Goal: Information Seeking & Learning: Check status

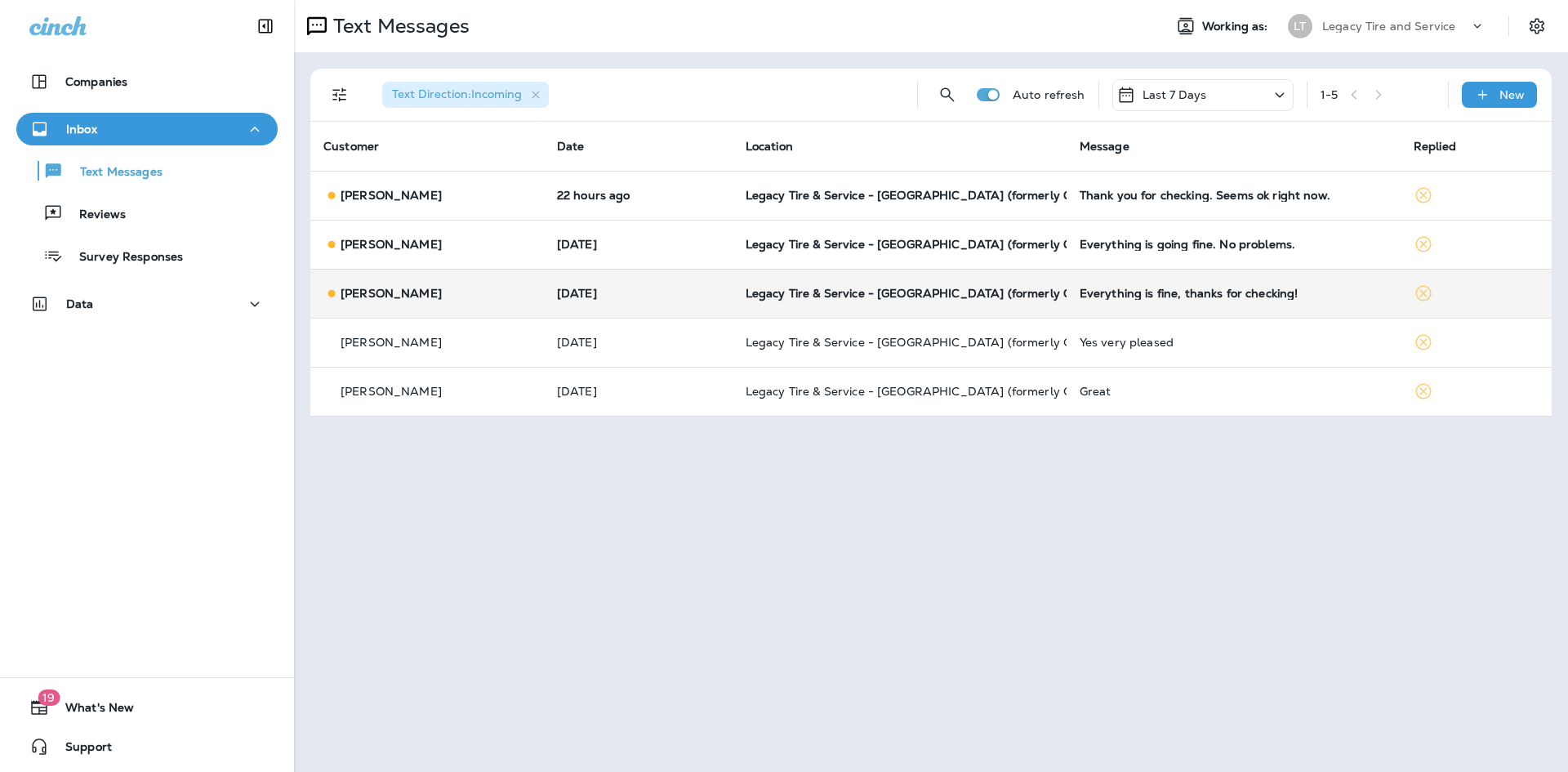
click at [544, 292] on td "[DATE]" at bounding box center [638, 293] width 188 height 49
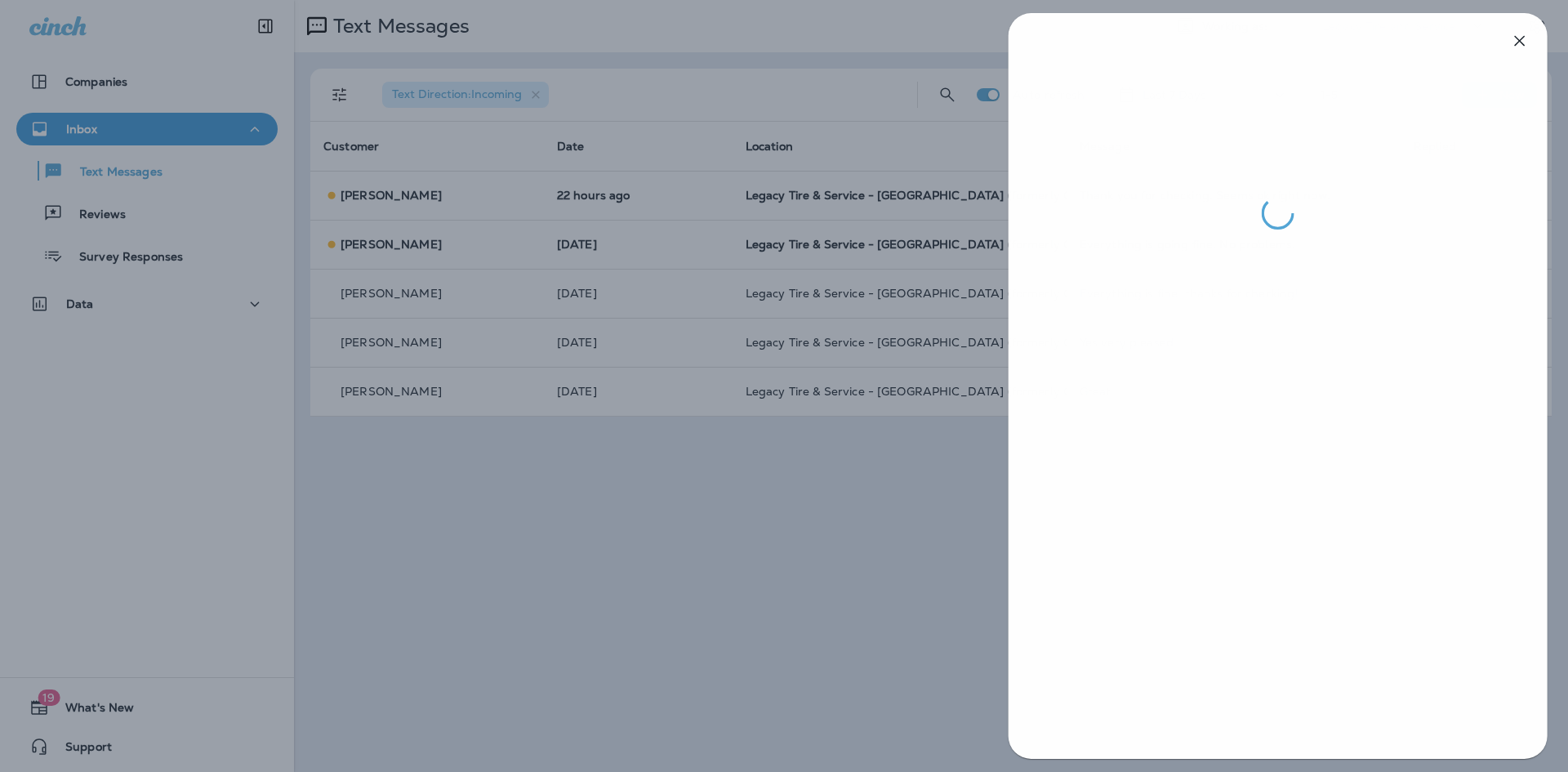
click at [801, 537] on div at bounding box center [785, 386] width 1568 height 772
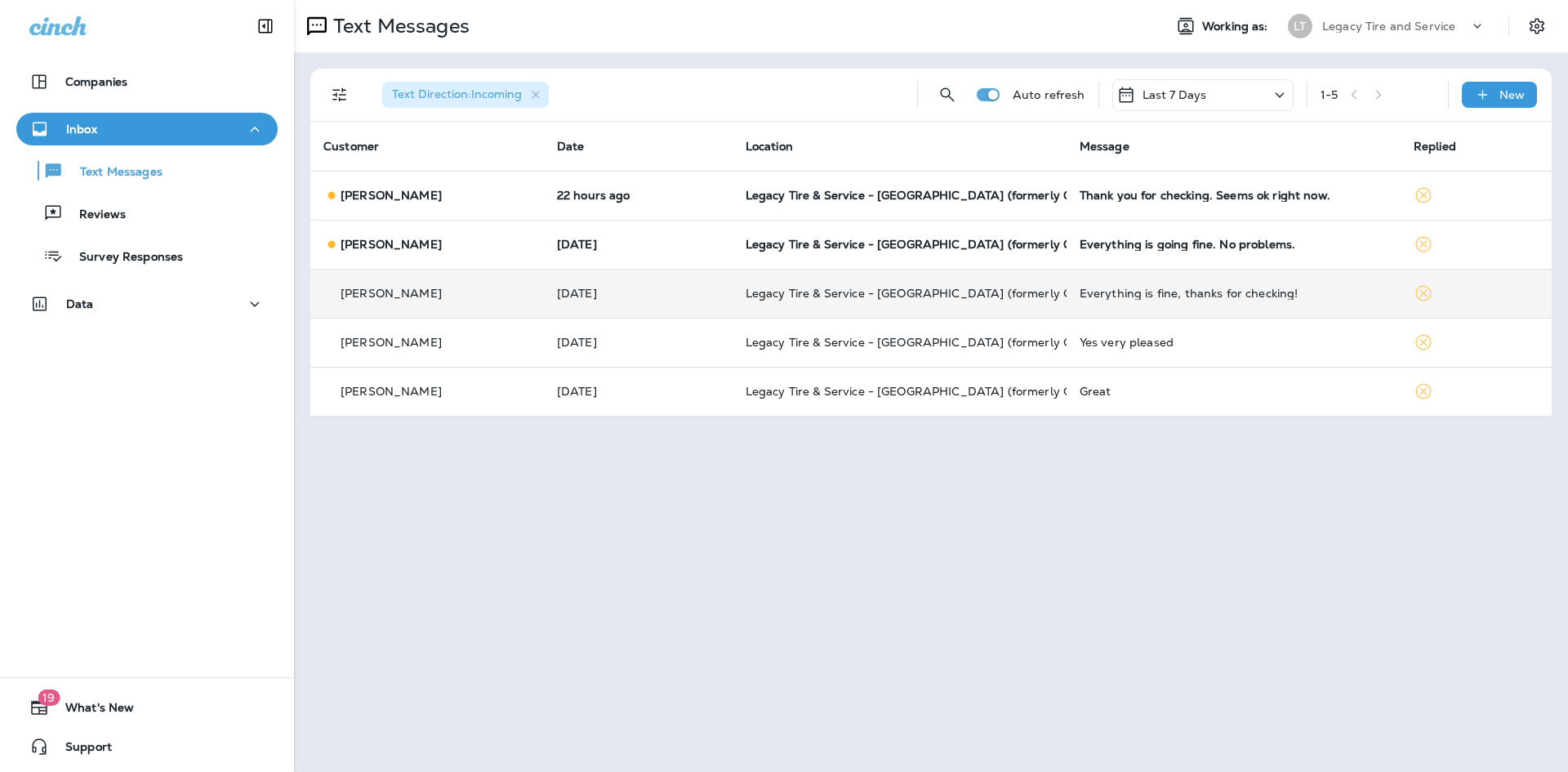
click at [514, 275] on td "[PERSON_NAME]" at bounding box center [426, 293] width 233 height 49
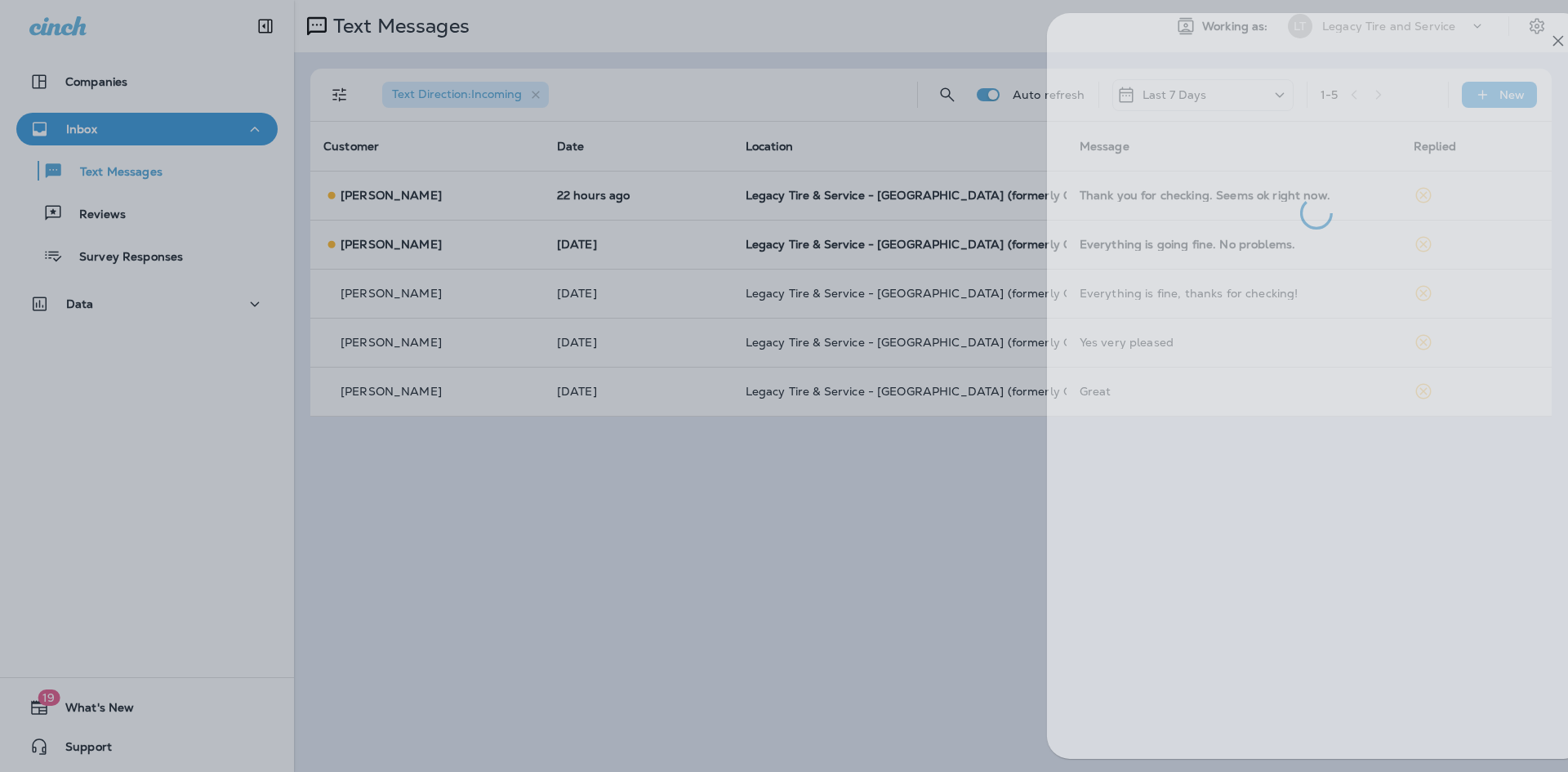
click at [783, 502] on div at bounding box center [823, 386] width 1568 height 772
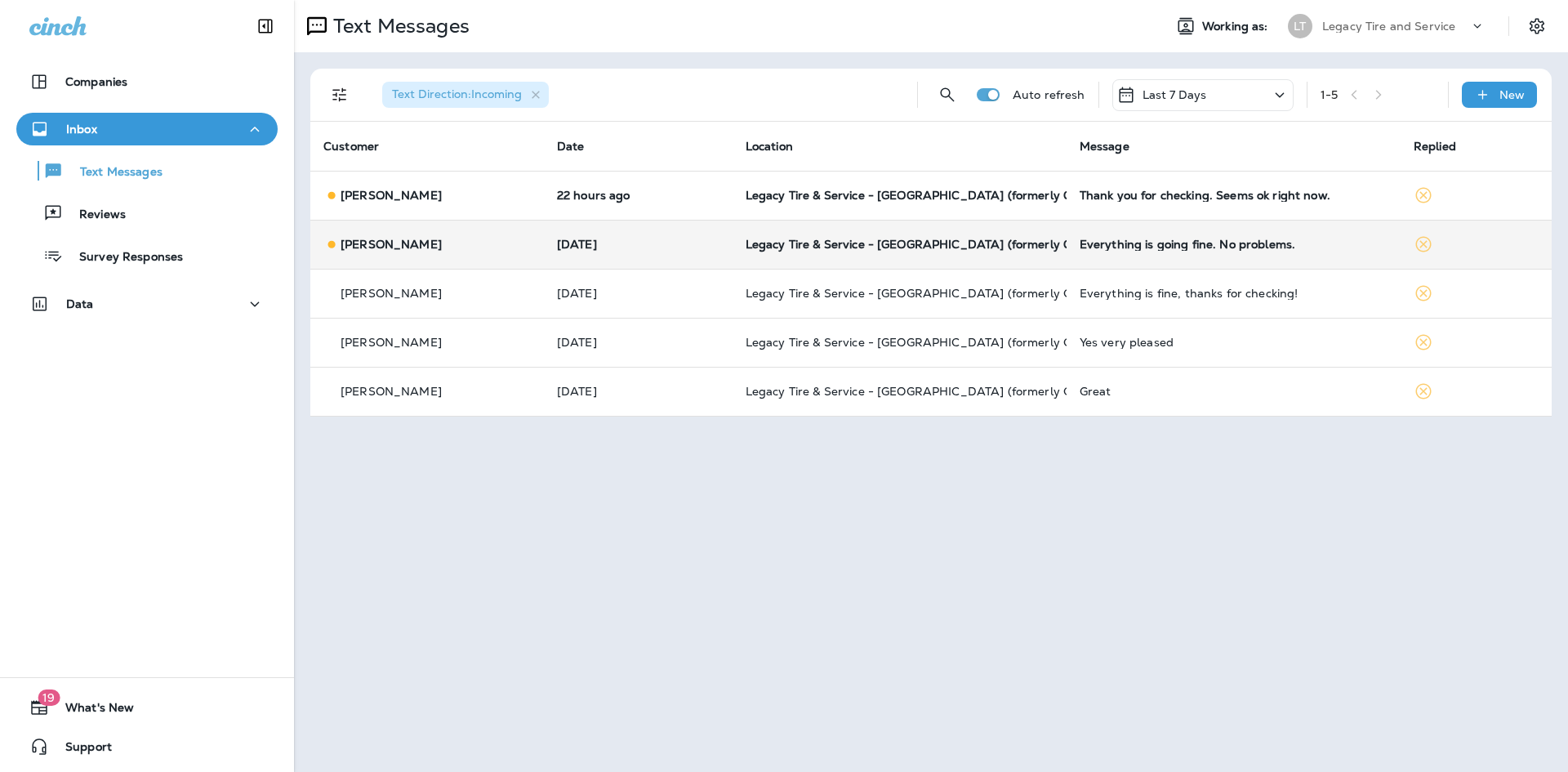
click at [604, 248] on p "[DATE]" at bounding box center [638, 245] width 162 height 13
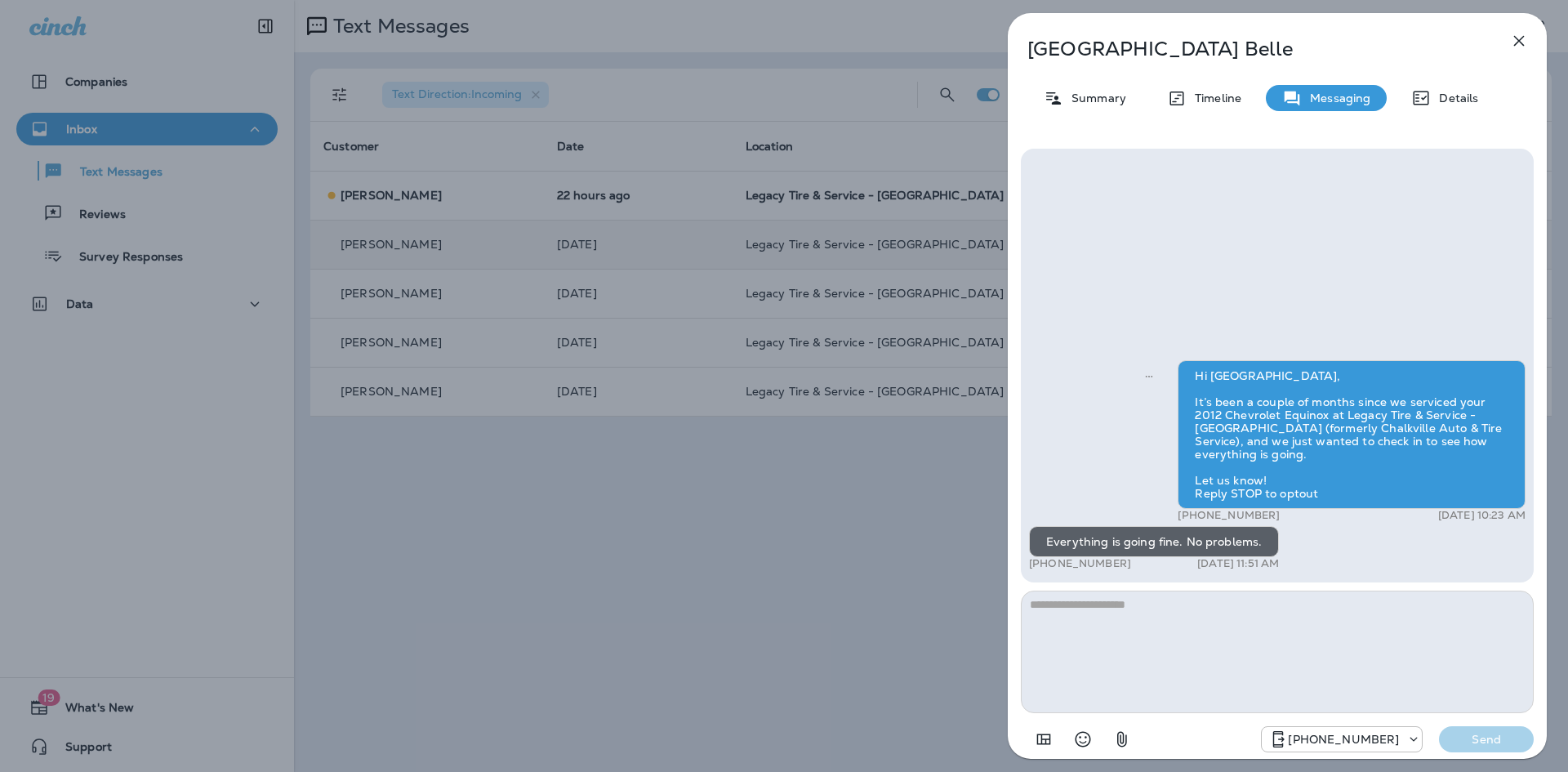
click at [715, 459] on div "Valencia Belle Summary Timeline Messaging Details Hi [GEOGRAPHIC_DATA], It’s be…" at bounding box center [784, 386] width 1568 height 772
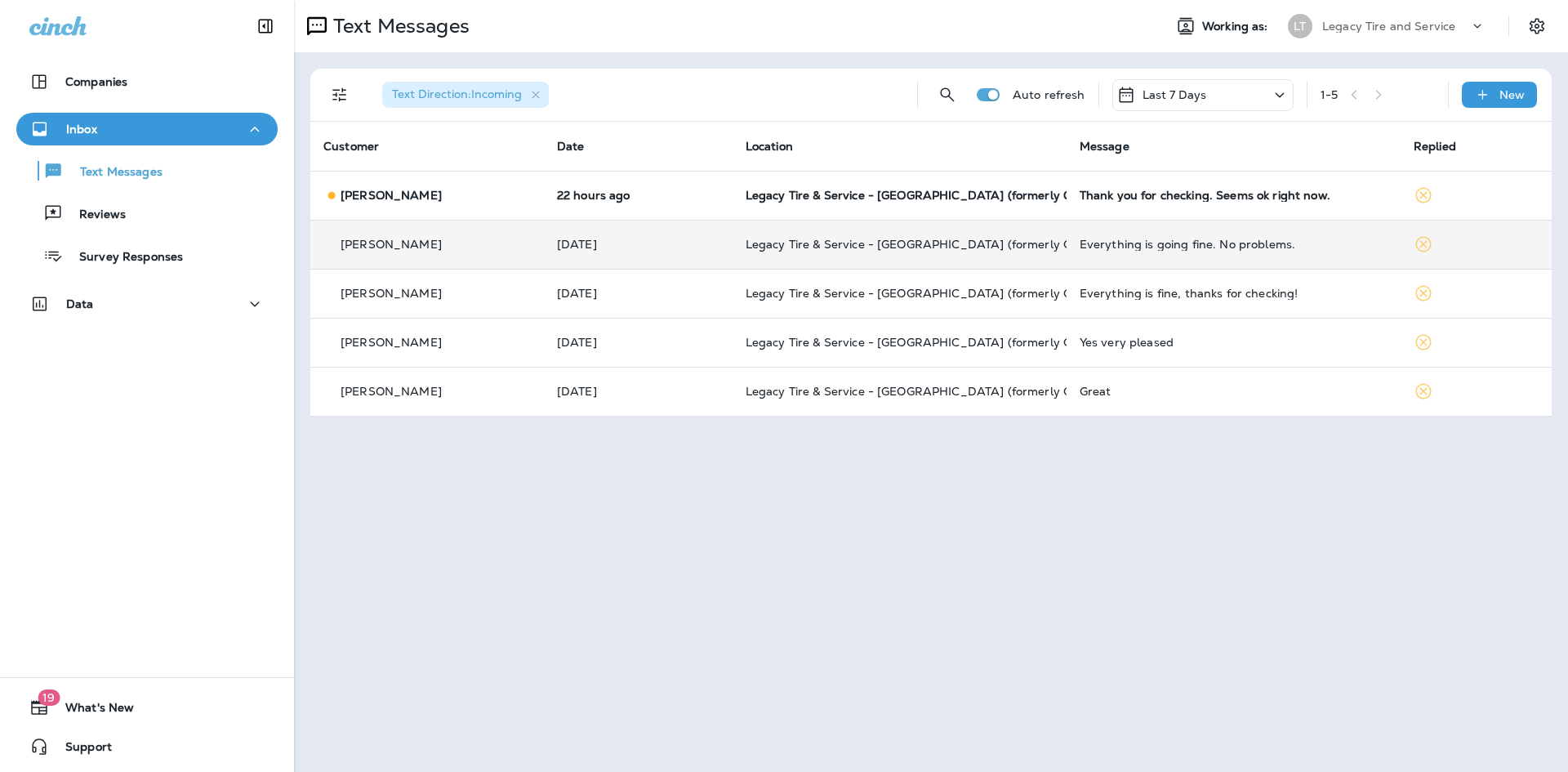
click at [484, 198] on div "[PERSON_NAME]" at bounding box center [426, 196] width 207 height 17
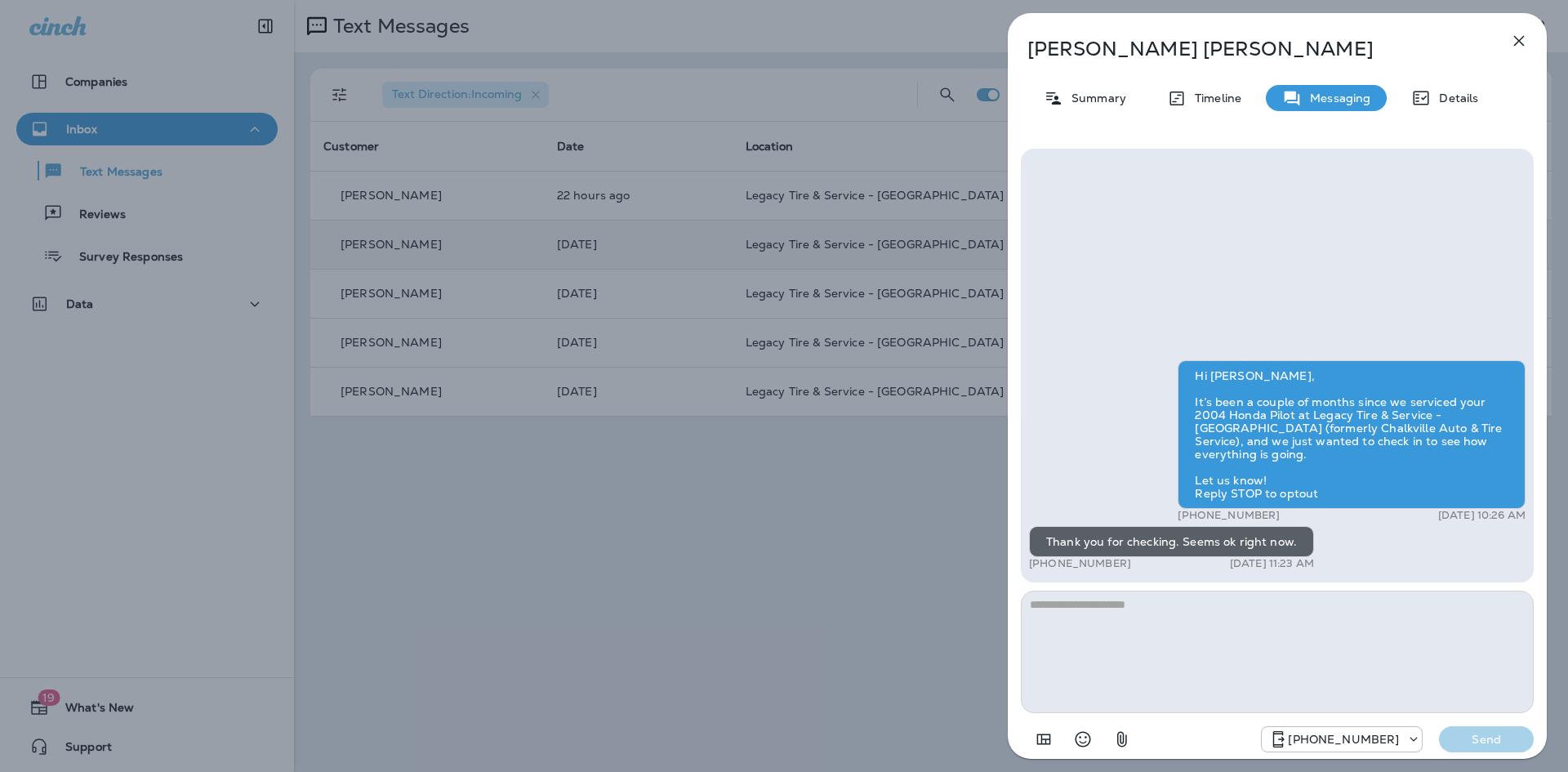
click at [589, 256] on div "[PERSON_NAME] Summary Timeline Messaging Details Hi [PERSON_NAME], It’s been a …" at bounding box center [784, 386] width 1568 height 772
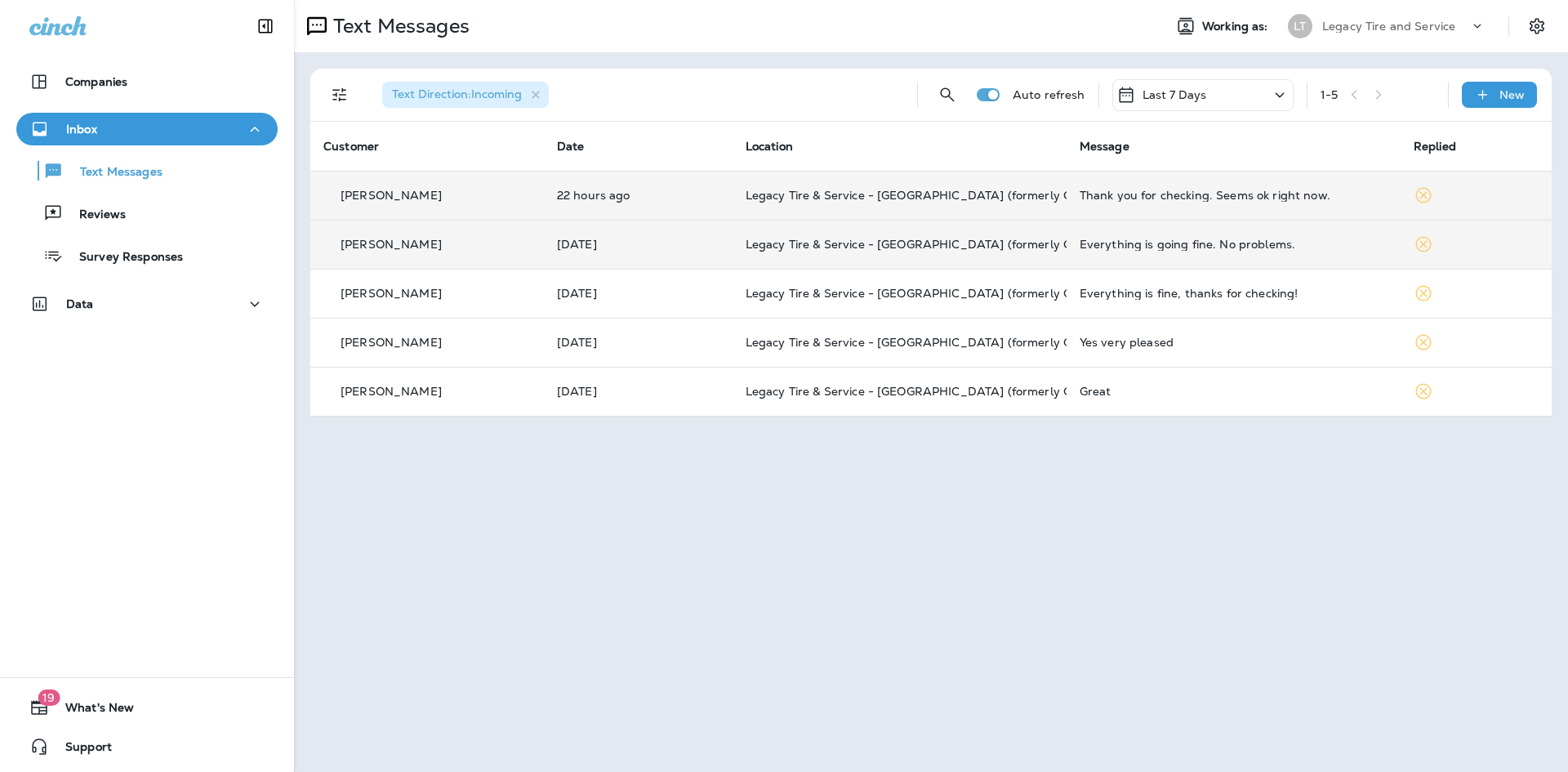
click at [452, 206] on td "[PERSON_NAME]" at bounding box center [426, 195] width 233 height 49
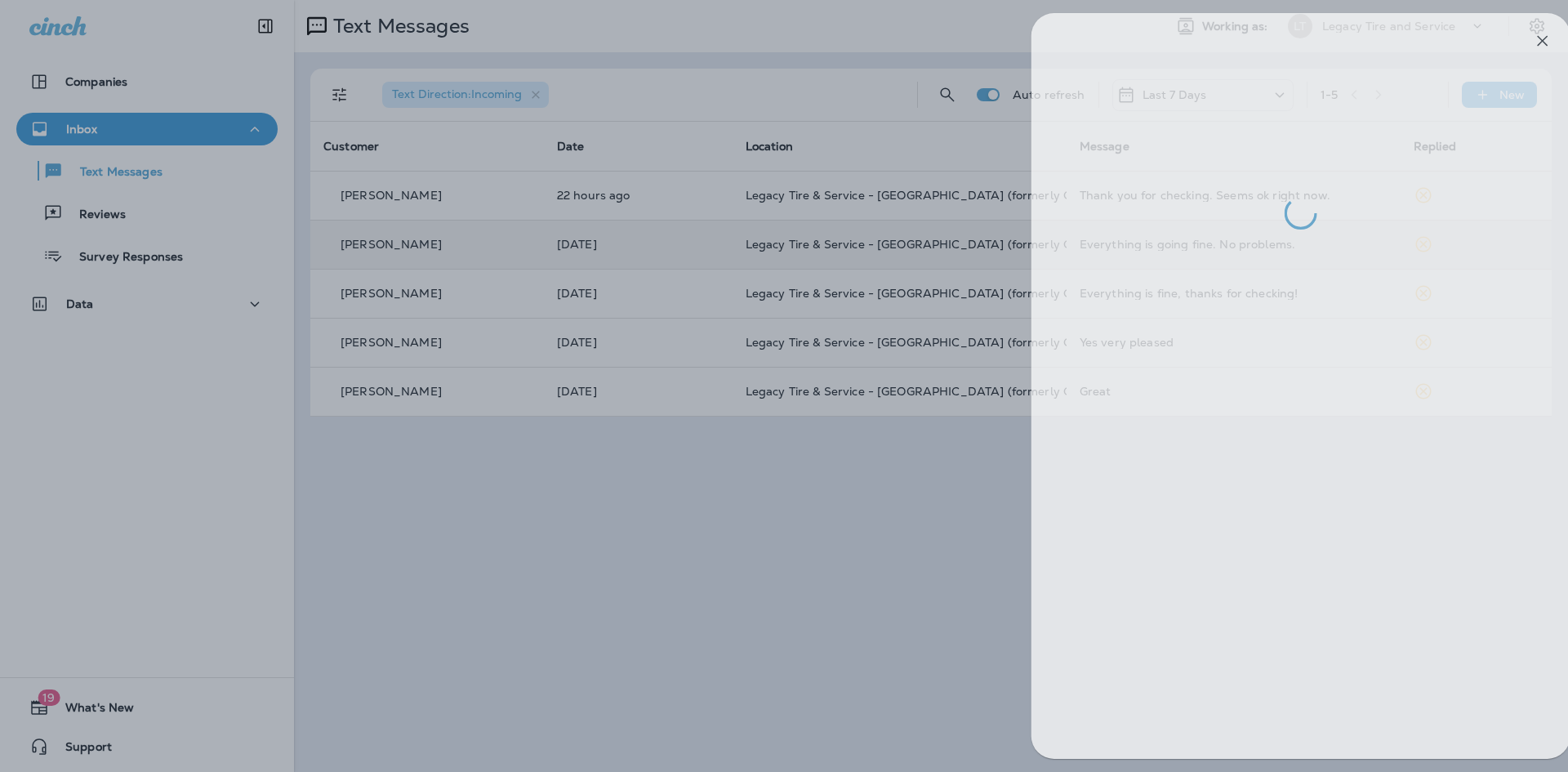
click at [444, 213] on div at bounding box center [807, 386] width 1568 height 772
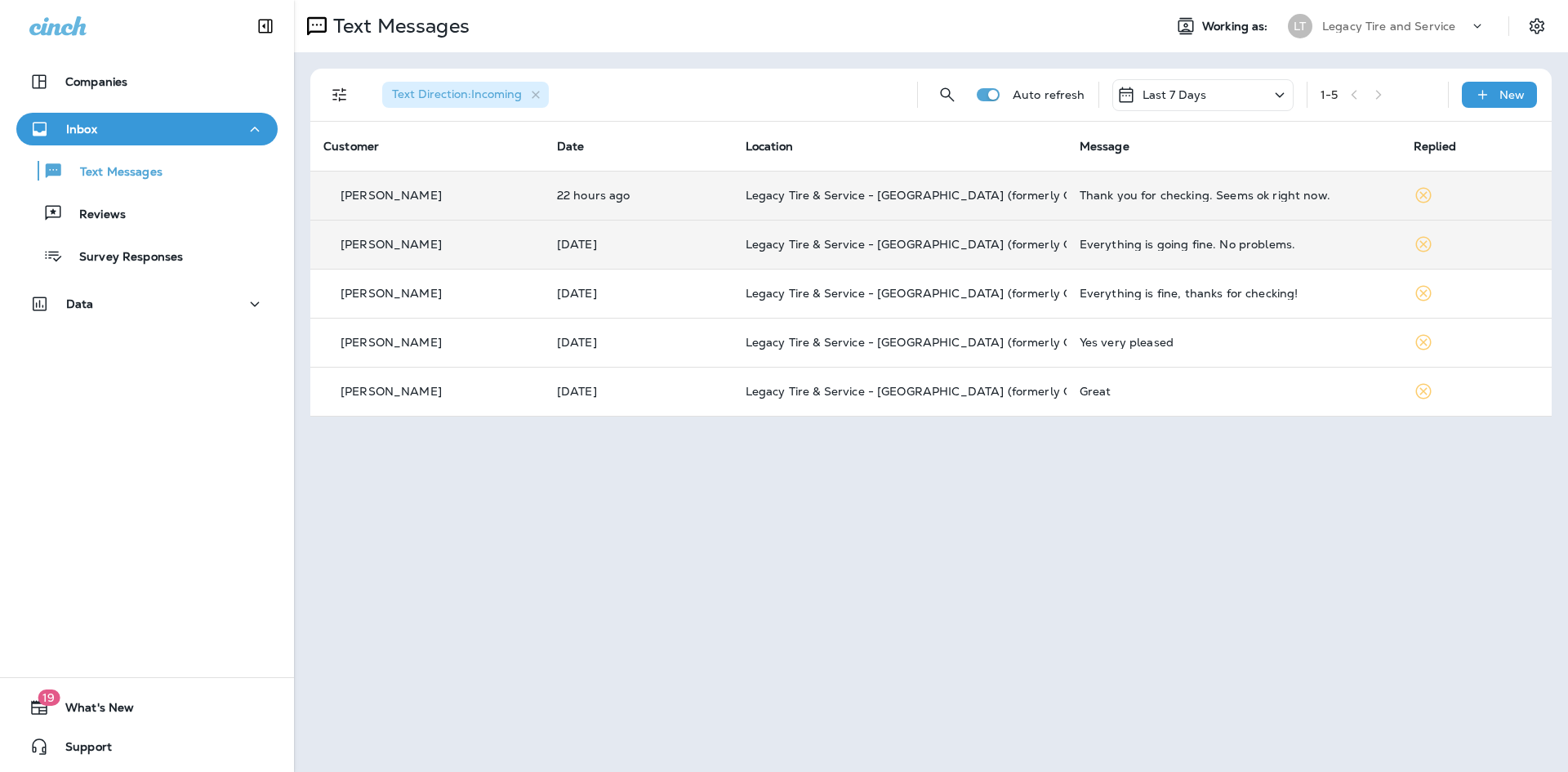
click at [464, 191] on div "[PERSON_NAME]" at bounding box center [426, 196] width 207 height 17
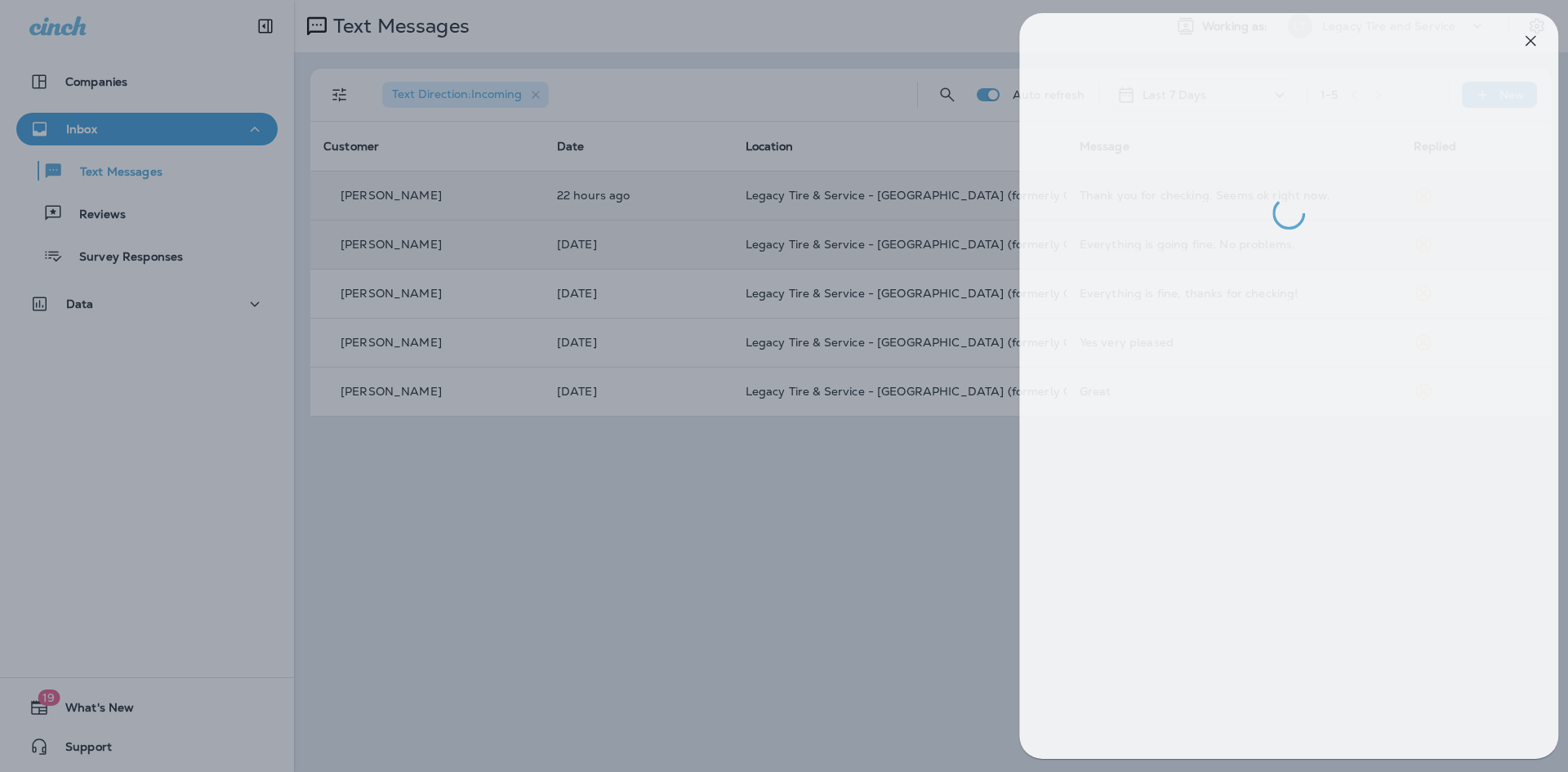
click at [446, 219] on div at bounding box center [795, 386] width 1568 height 772
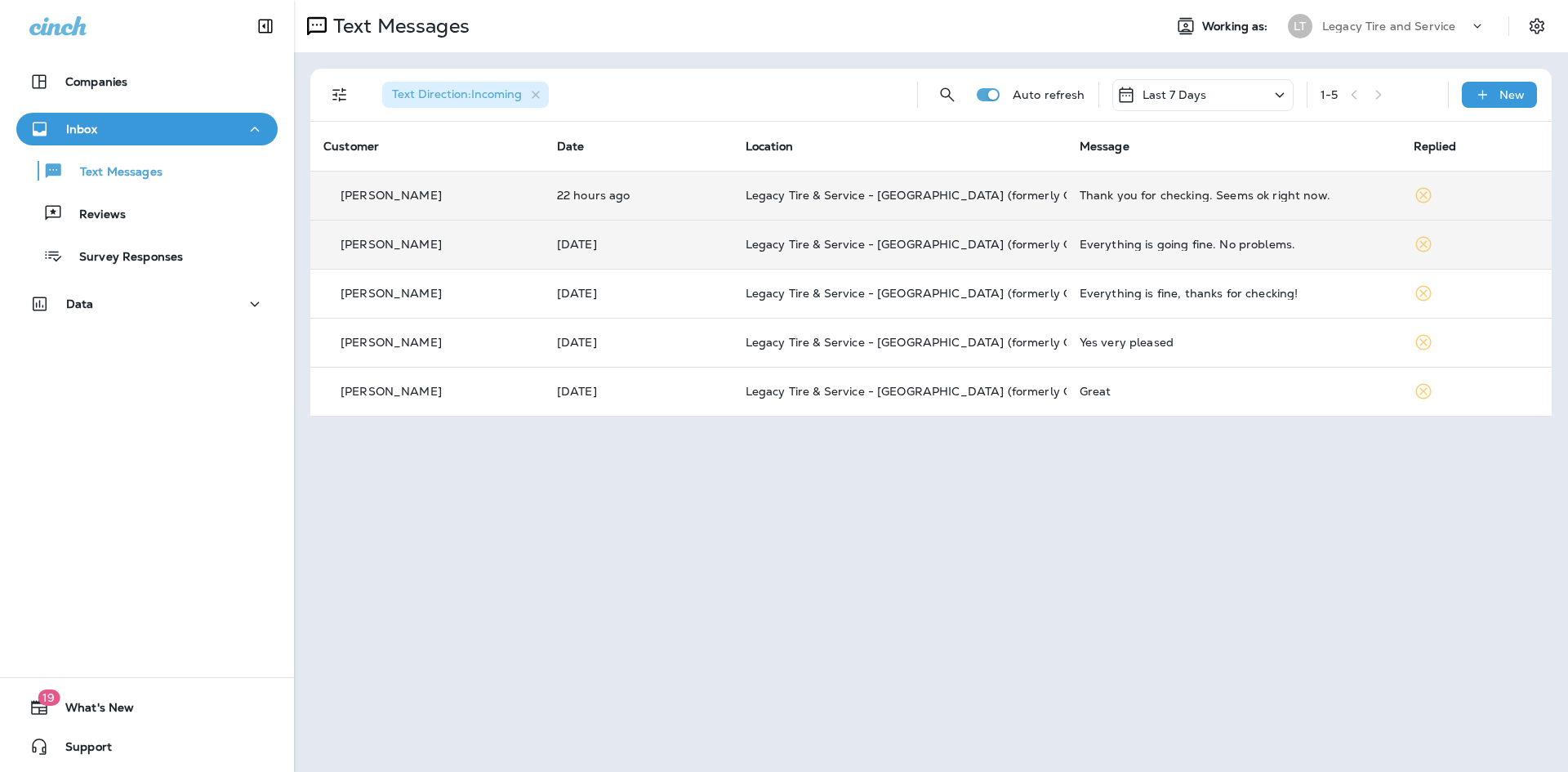
click at [437, 251] on div "[PERSON_NAME]" at bounding box center [426, 245] width 207 height 17
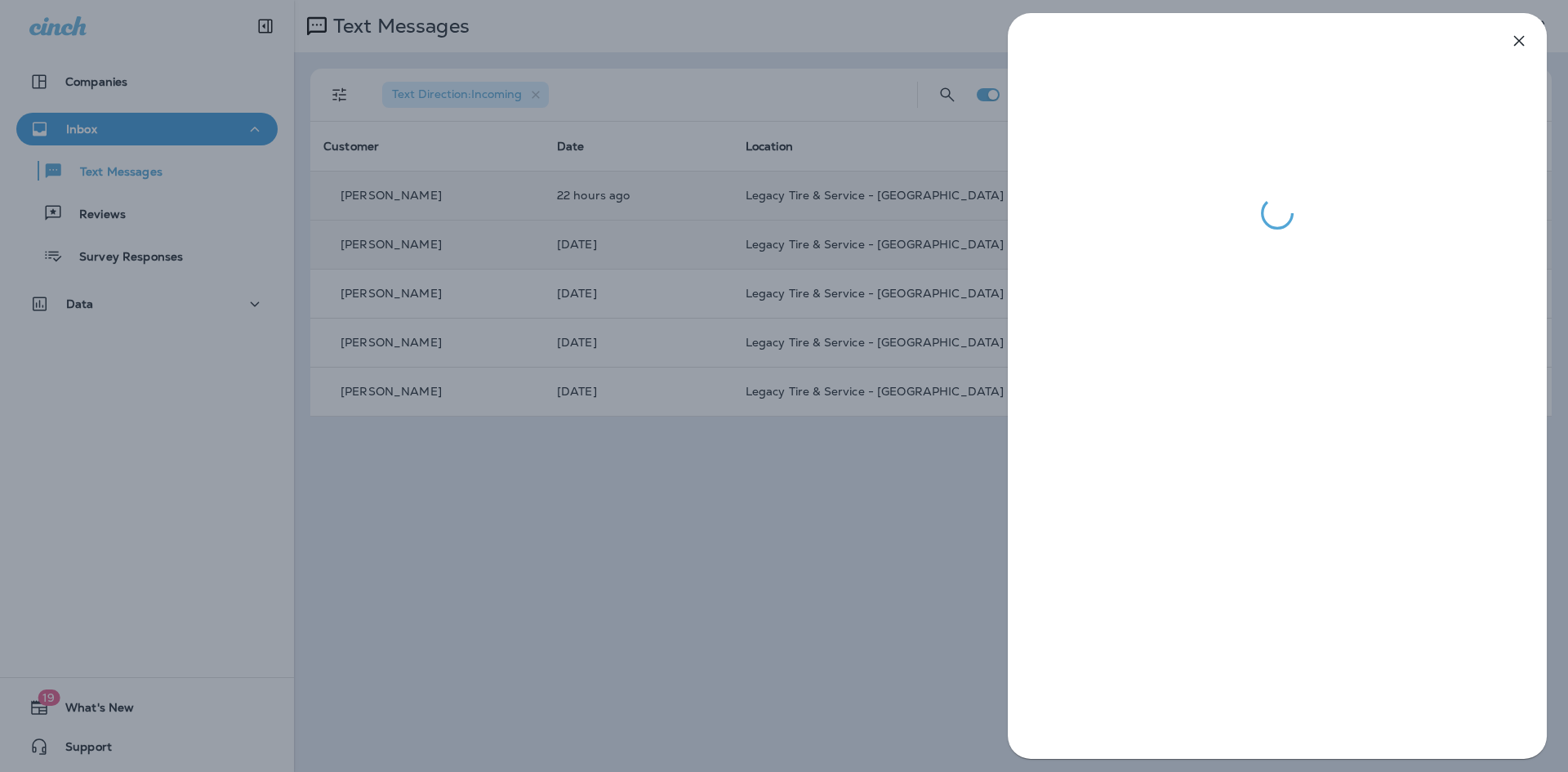
click at [453, 290] on div at bounding box center [784, 386] width 1568 height 772
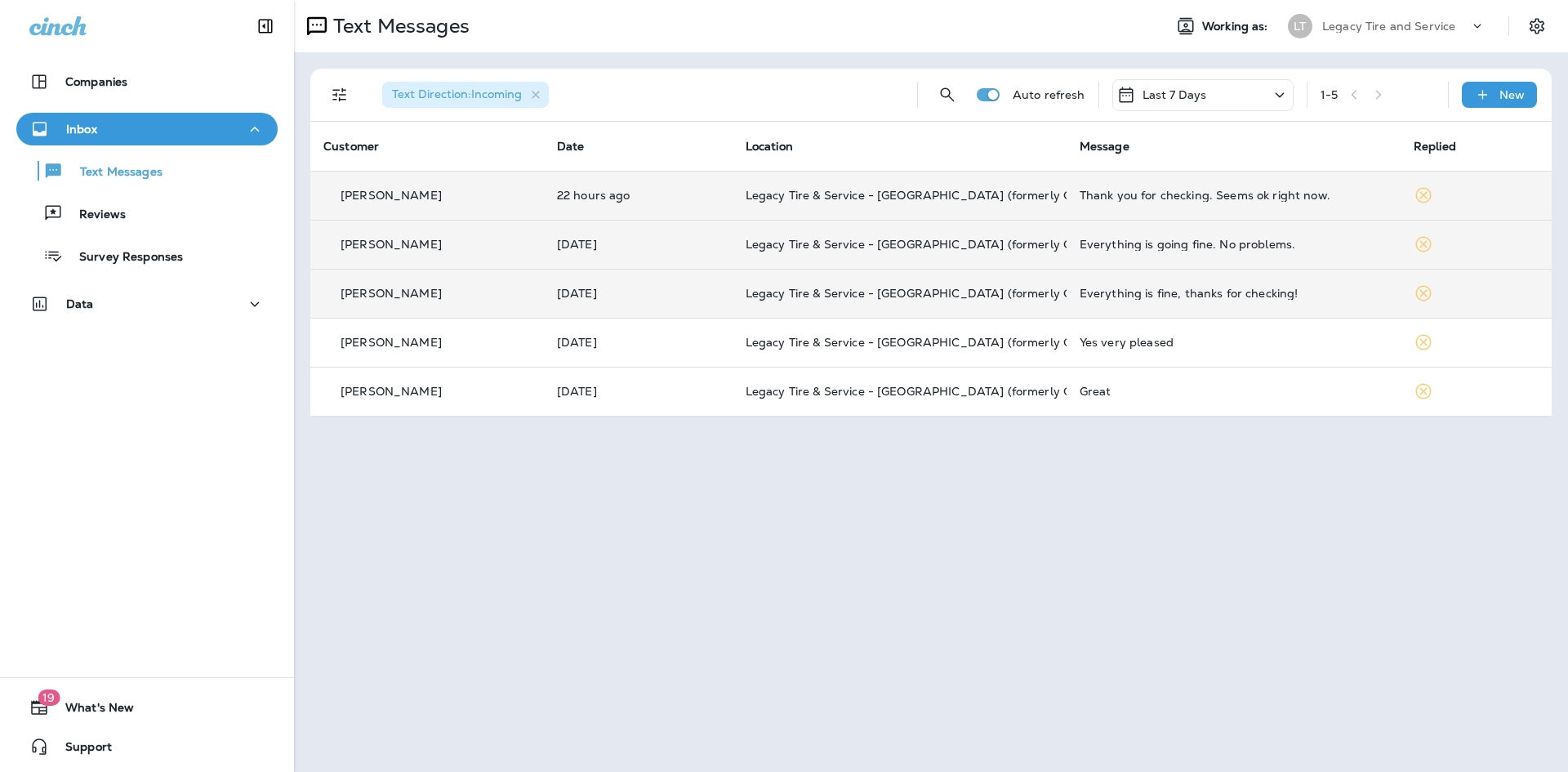
click at [466, 290] on div "[PERSON_NAME]" at bounding box center [426, 293] width 207 height 17
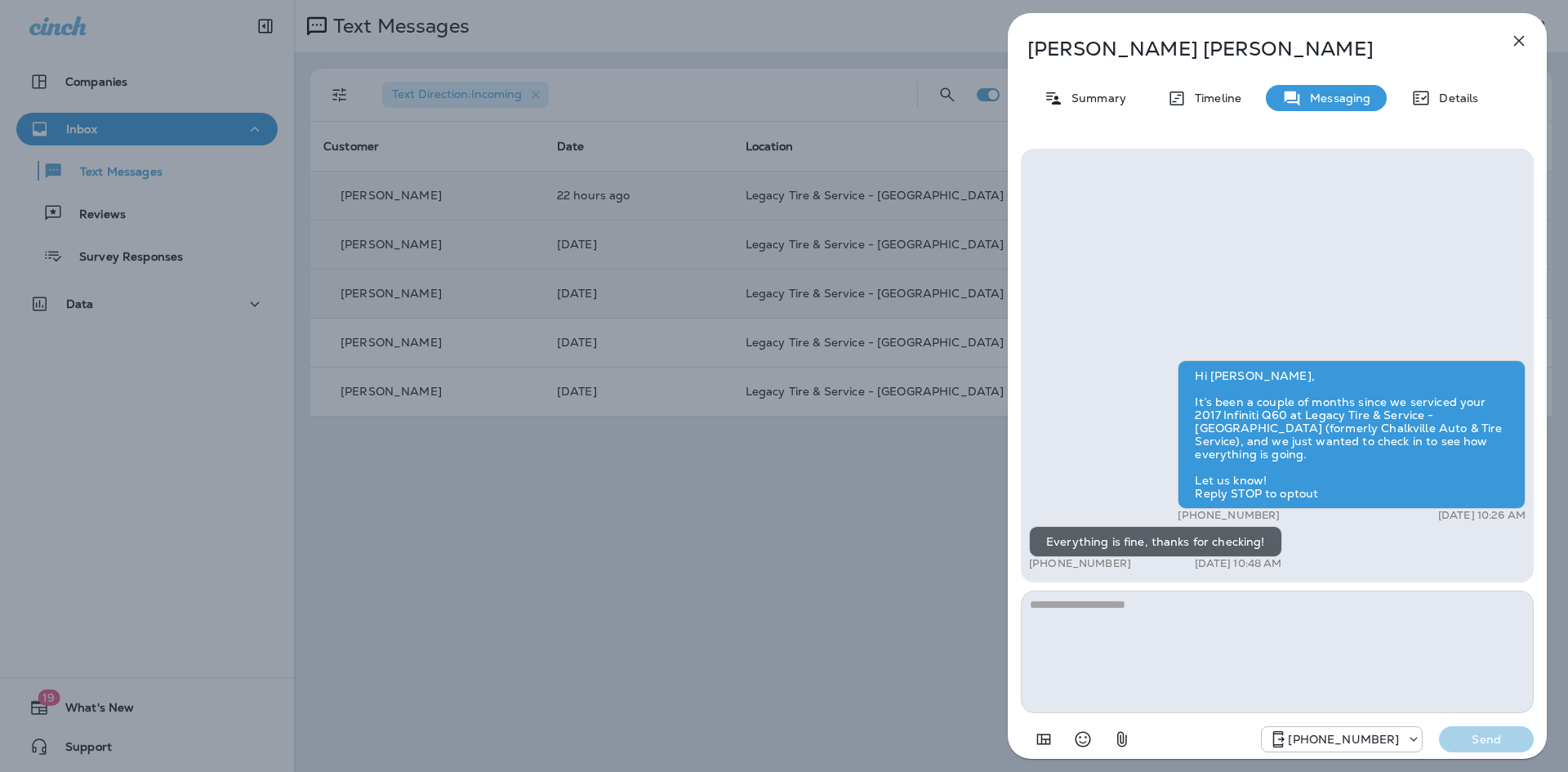
drag, startPoint x: 653, startPoint y: 554, endPoint x: 481, endPoint y: 469, distance: 191.9
click at [640, 542] on div "[PERSON_NAME] Summary Timeline Messaging Details Hi [PERSON_NAME], It’s been a …" at bounding box center [784, 386] width 1568 height 772
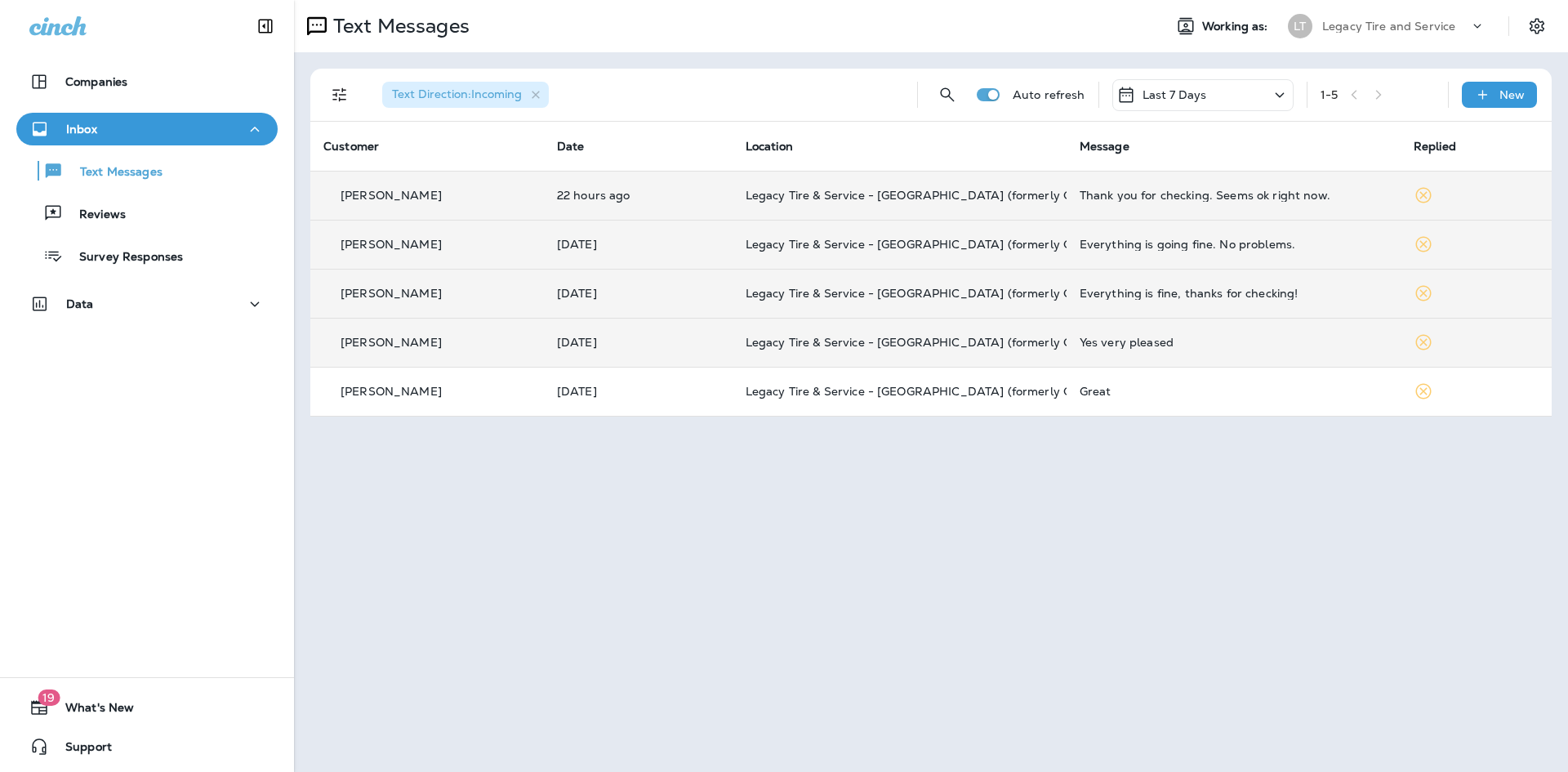
click at [467, 341] on div "[PERSON_NAME]" at bounding box center [426, 343] width 207 height 17
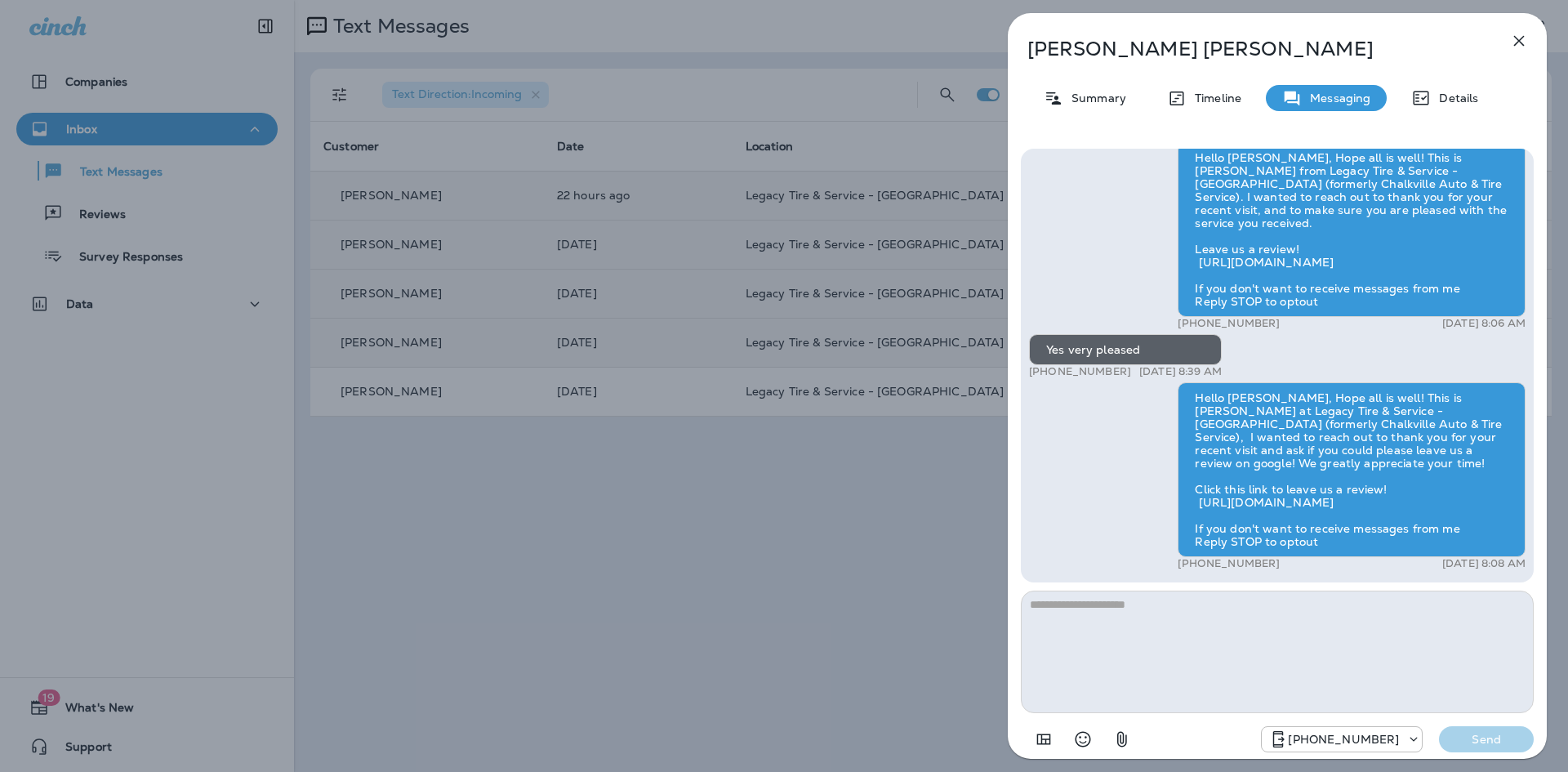
click at [1148, 352] on div "Yes very pleased" at bounding box center [1125, 349] width 193 height 31
click at [506, 627] on div "[PERSON_NAME] Summary Timeline Messaging Details Hello [PERSON_NAME], Hope all …" at bounding box center [784, 386] width 1568 height 772
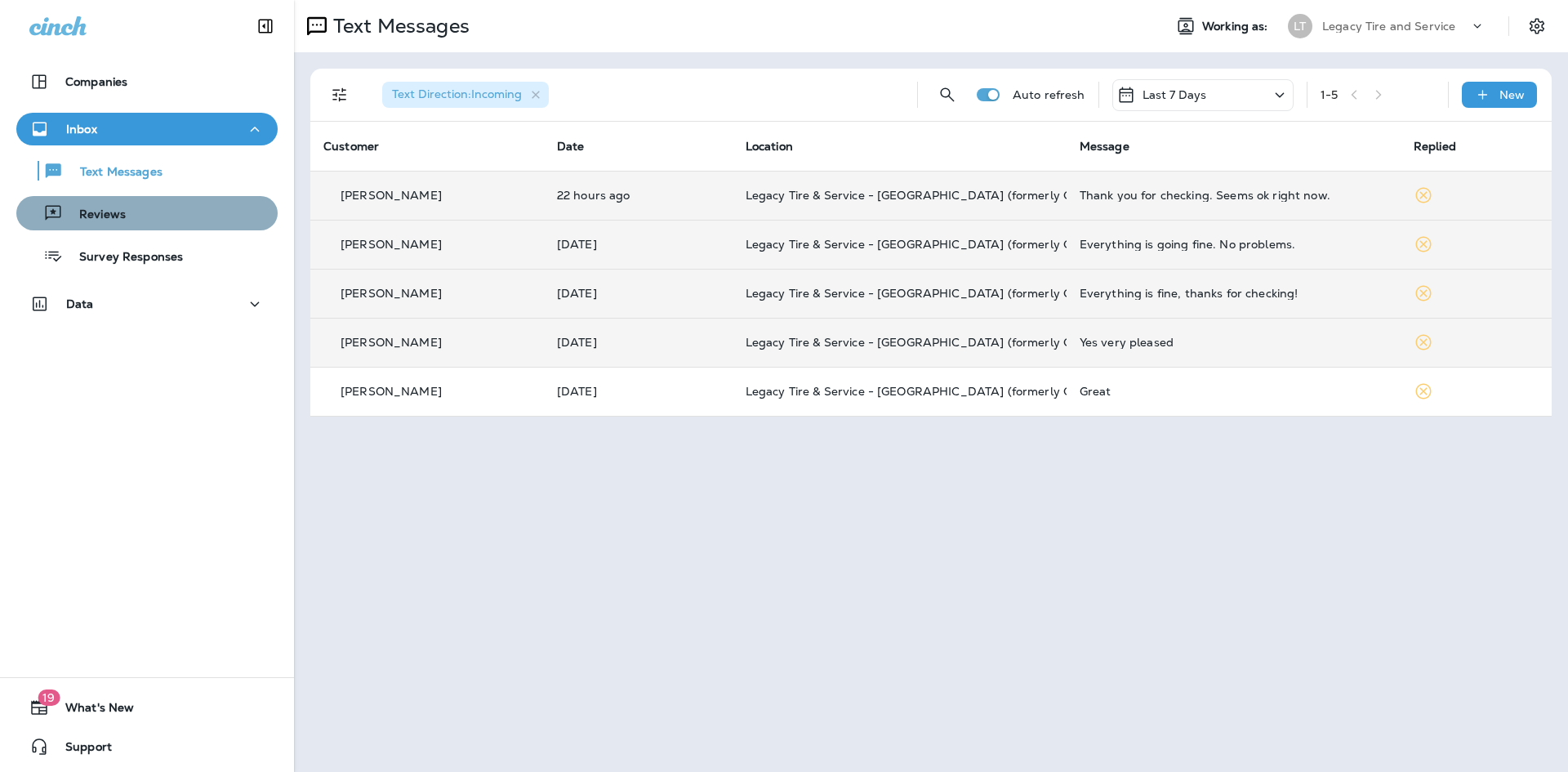
click at [207, 219] on div "Reviews" at bounding box center [146, 213] width 248 height 24
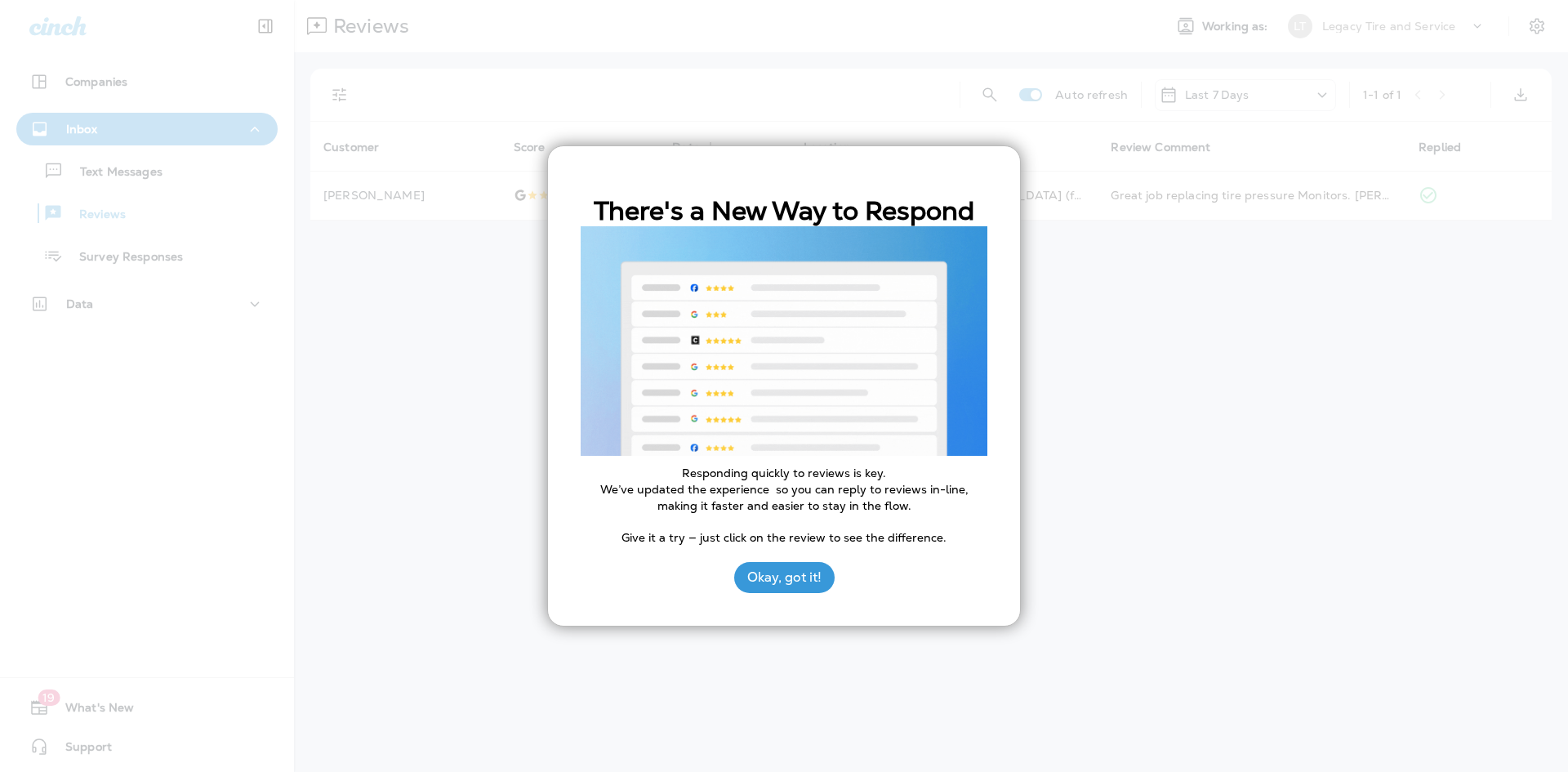
click at [422, 199] on div at bounding box center [784, 386] width 1568 height 772
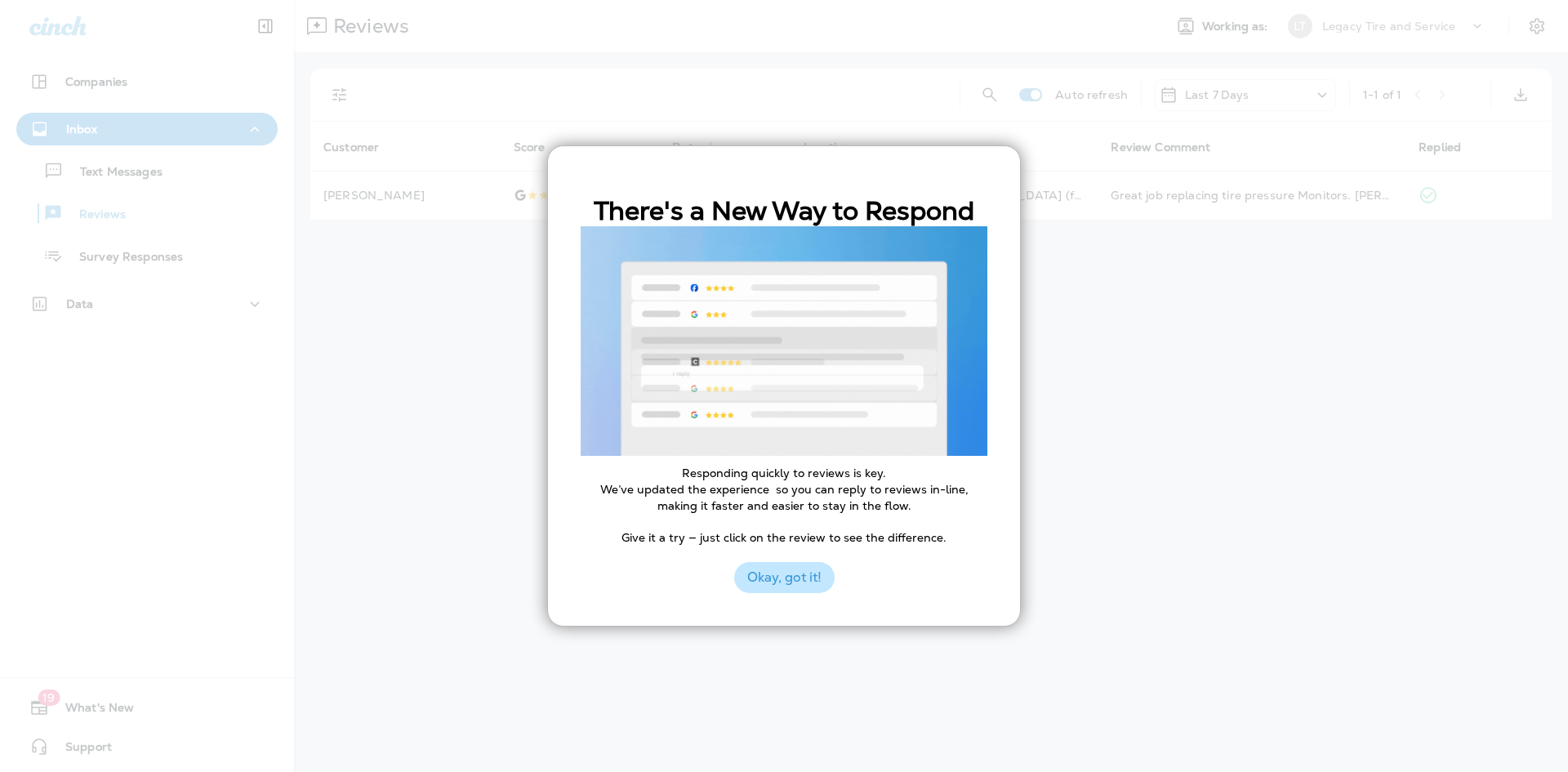
click at [742, 581] on button "Okay, got it!" at bounding box center [784, 577] width 100 height 31
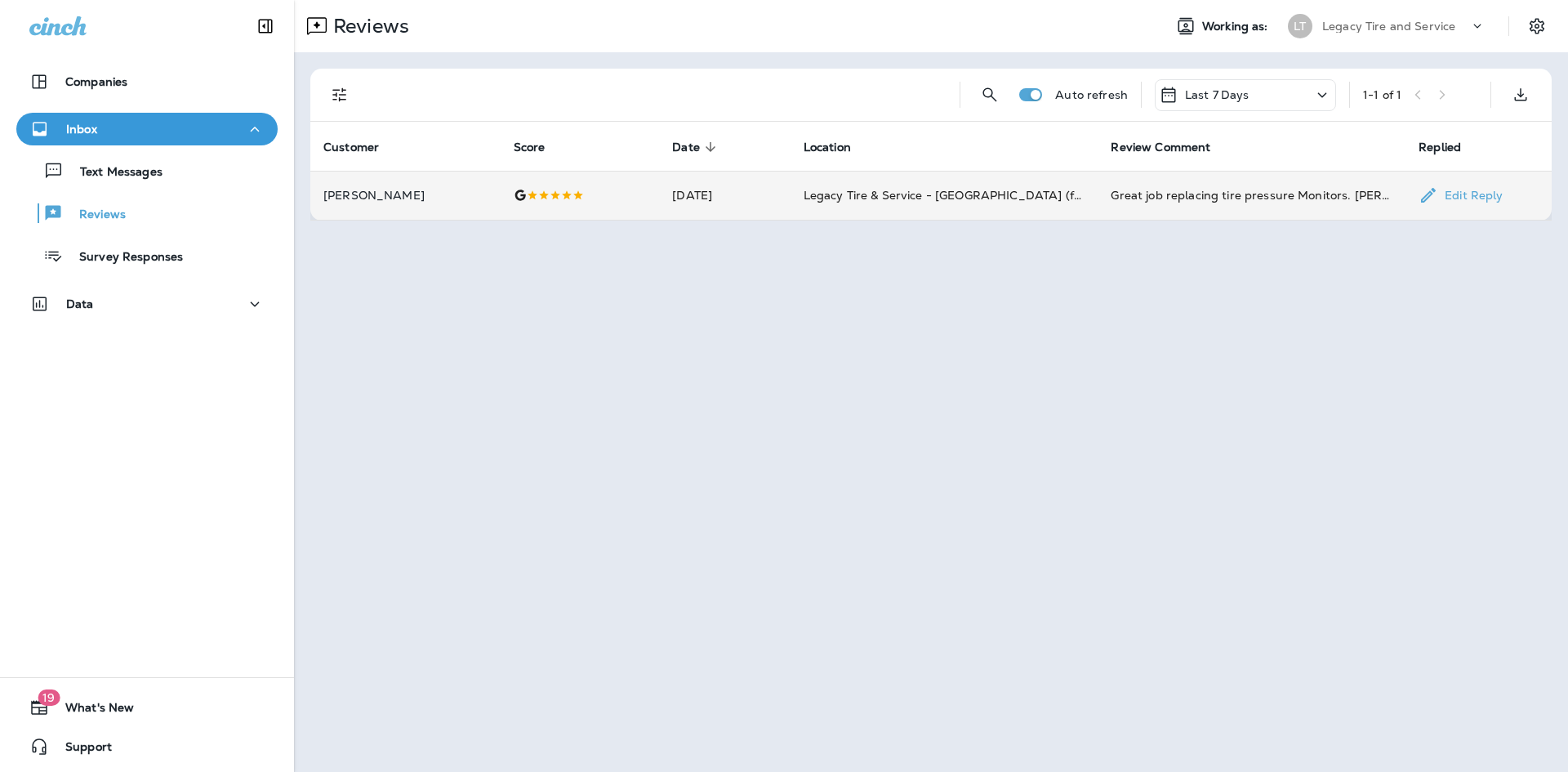
click at [610, 207] on td at bounding box center [580, 195] width 159 height 49
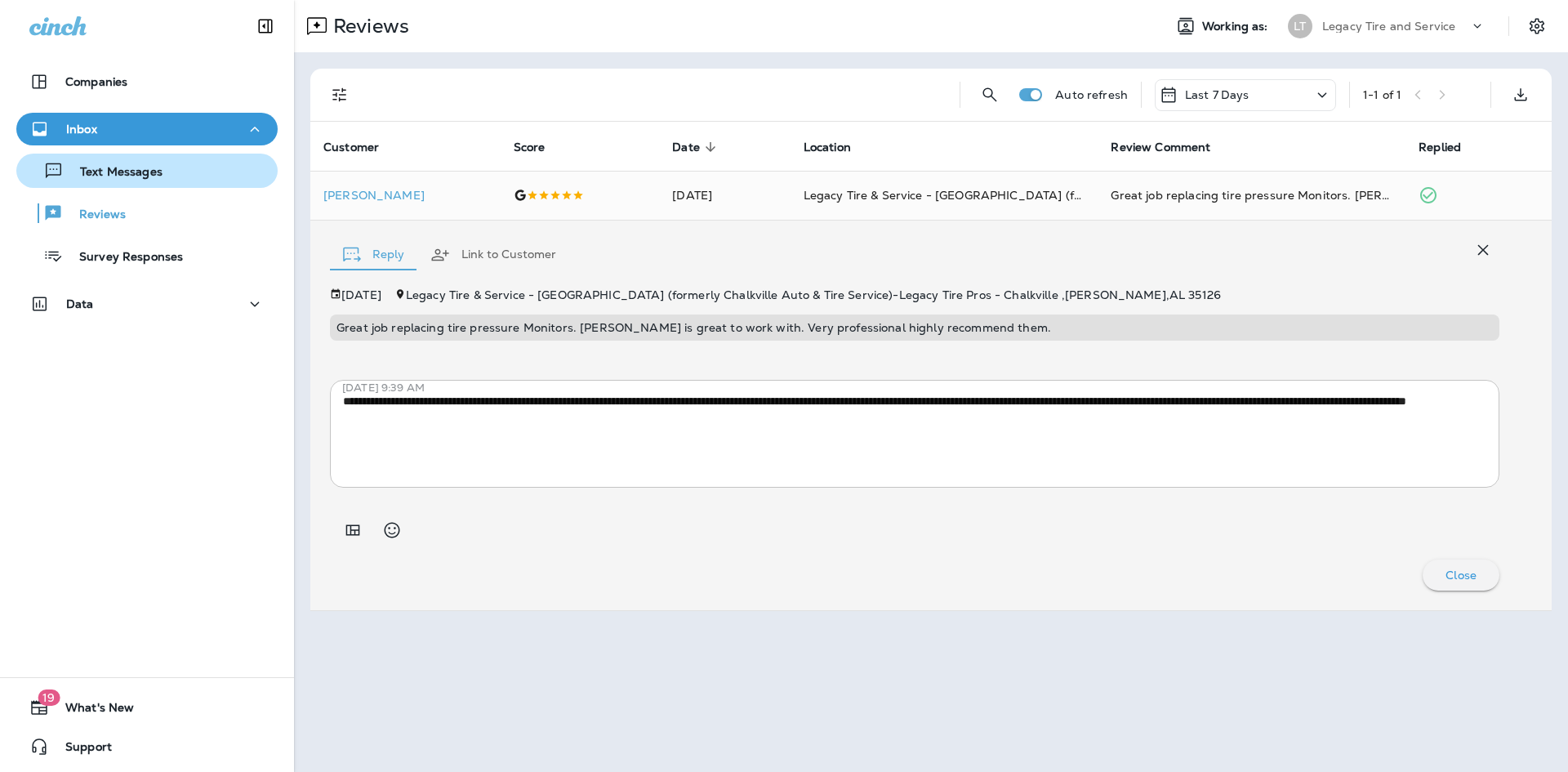
click at [143, 174] on p "Text Messages" at bounding box center [112, 172] width 98 height 16
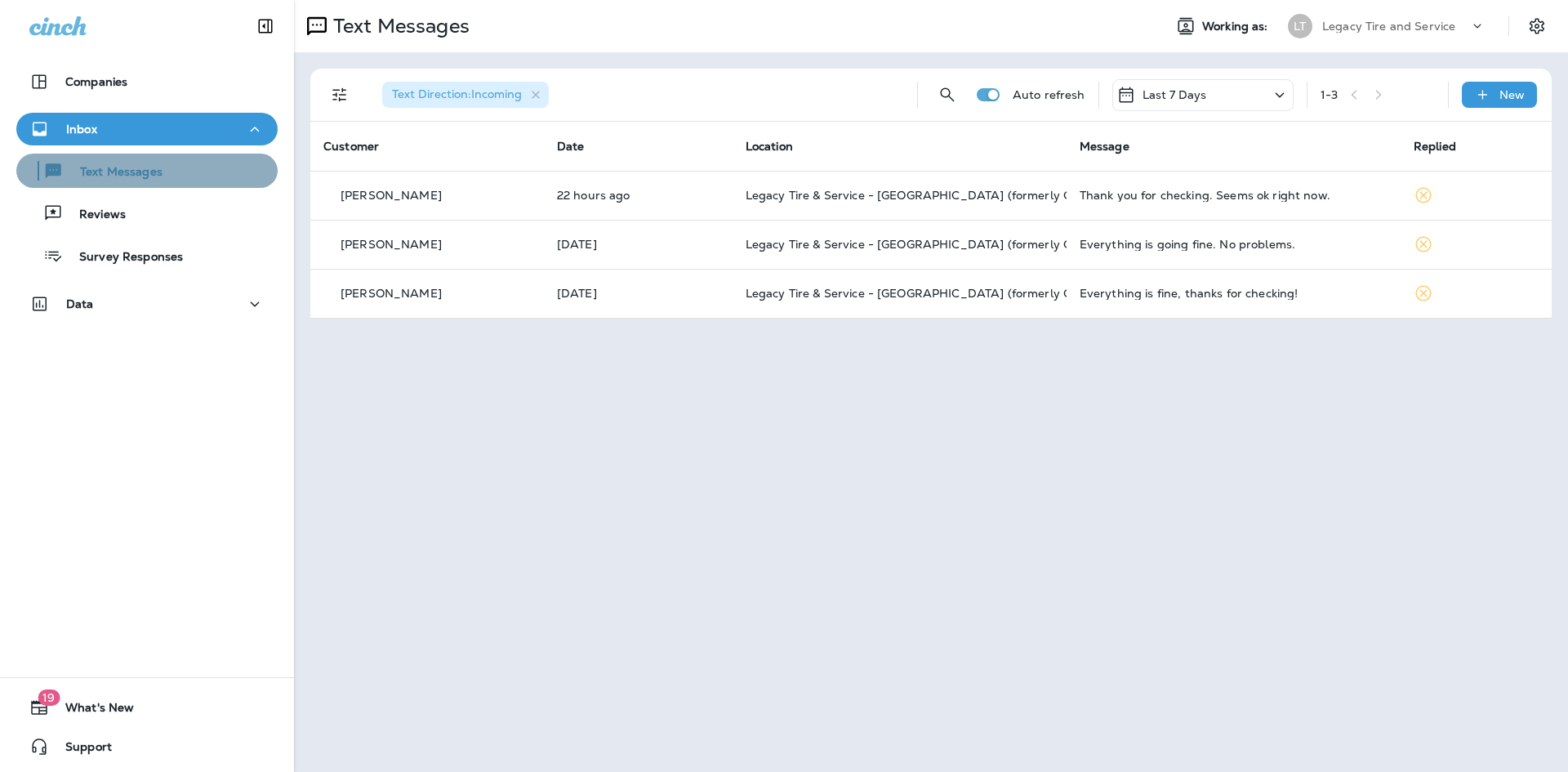
click at [160, 175] on p "Text Messages" at bounding box center [112, 172] width 98 height 16
